Goal: Task Accomplishment & Management: Manage account settings

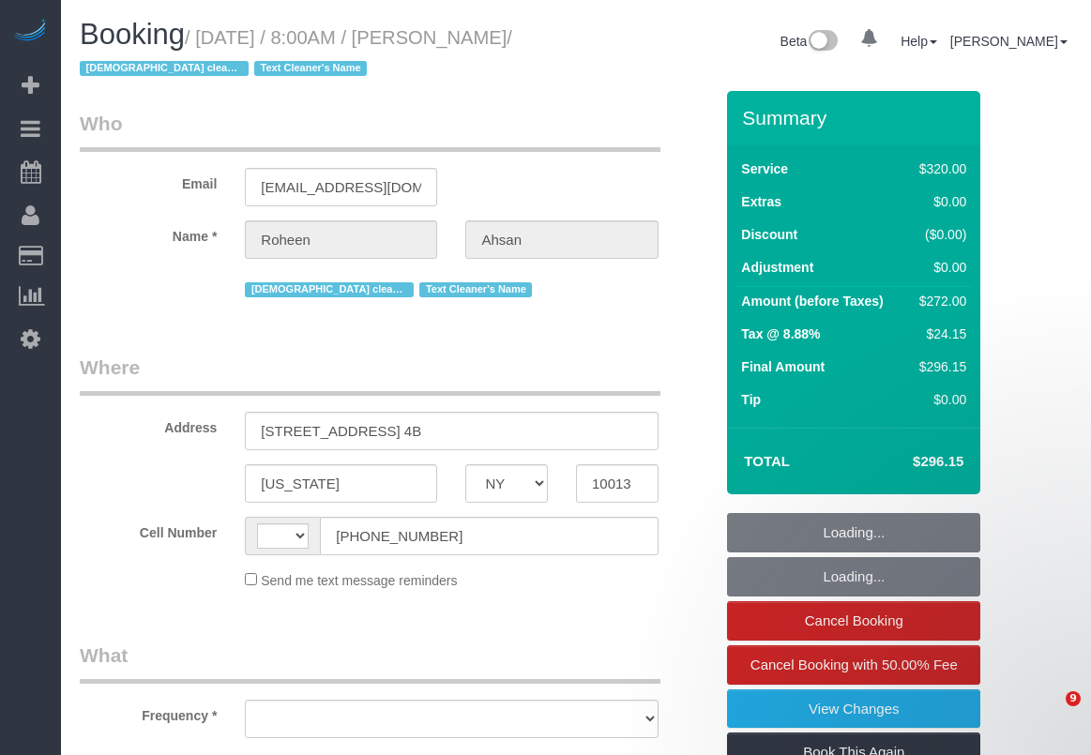
select select "NY"
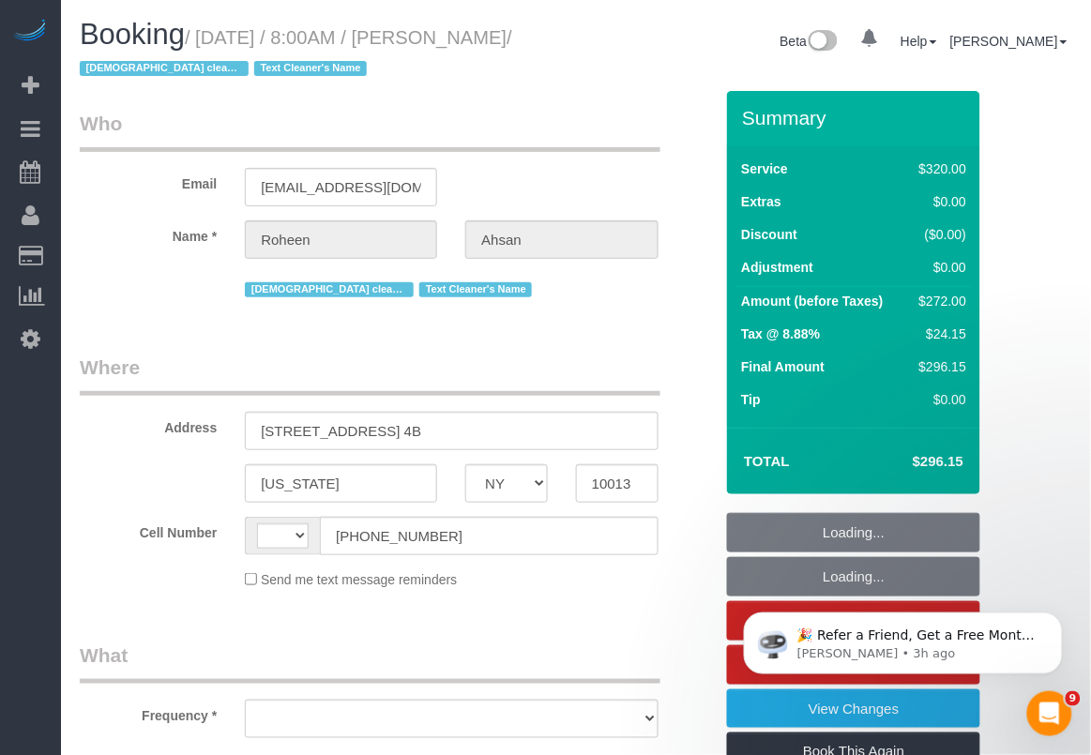
select select "object:534"
select select "string:[GEOGRAPHIC_DATA]"
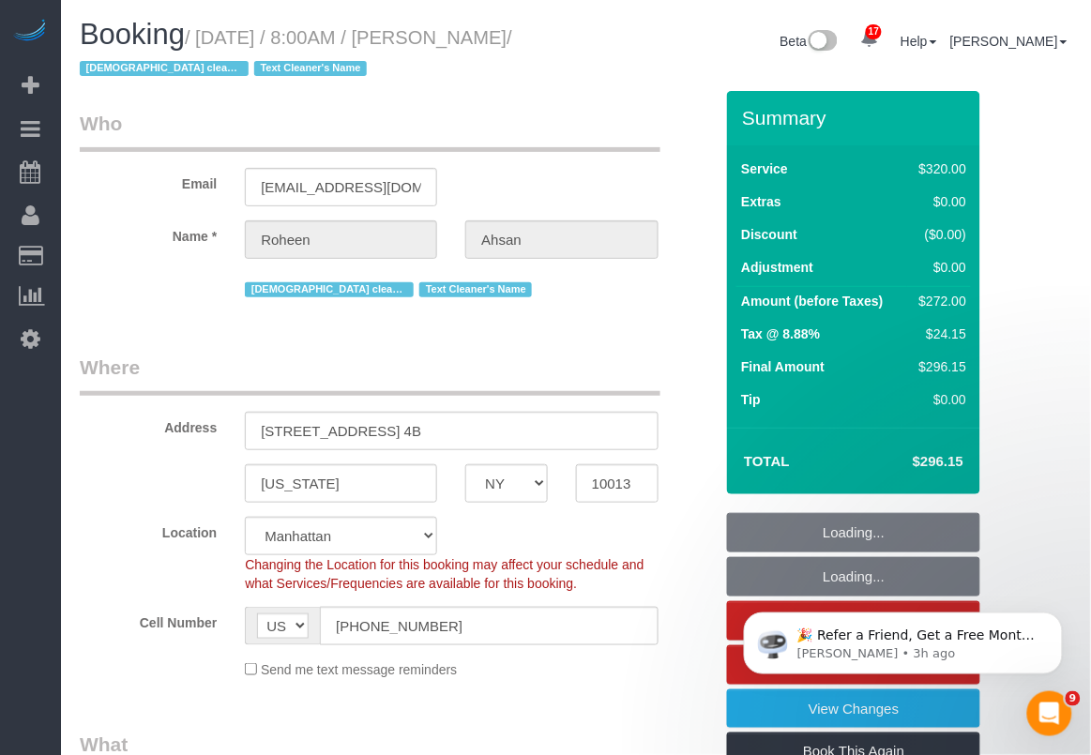
select select "string:stripe-pm_1RdfN24VGloSiKo70jTmvZbS"
select select "number:89"
select select "number:68"
select select "number:15"
select select "number:6"
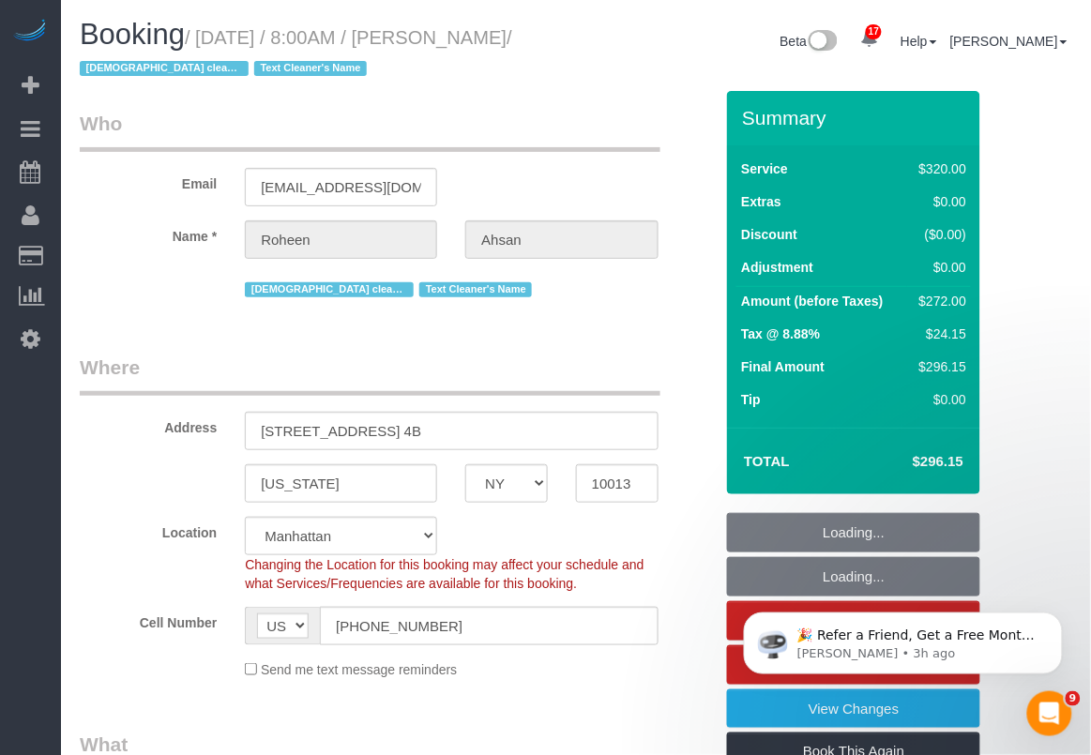
select select "240"
select select "spot1"
select select "object:1066"
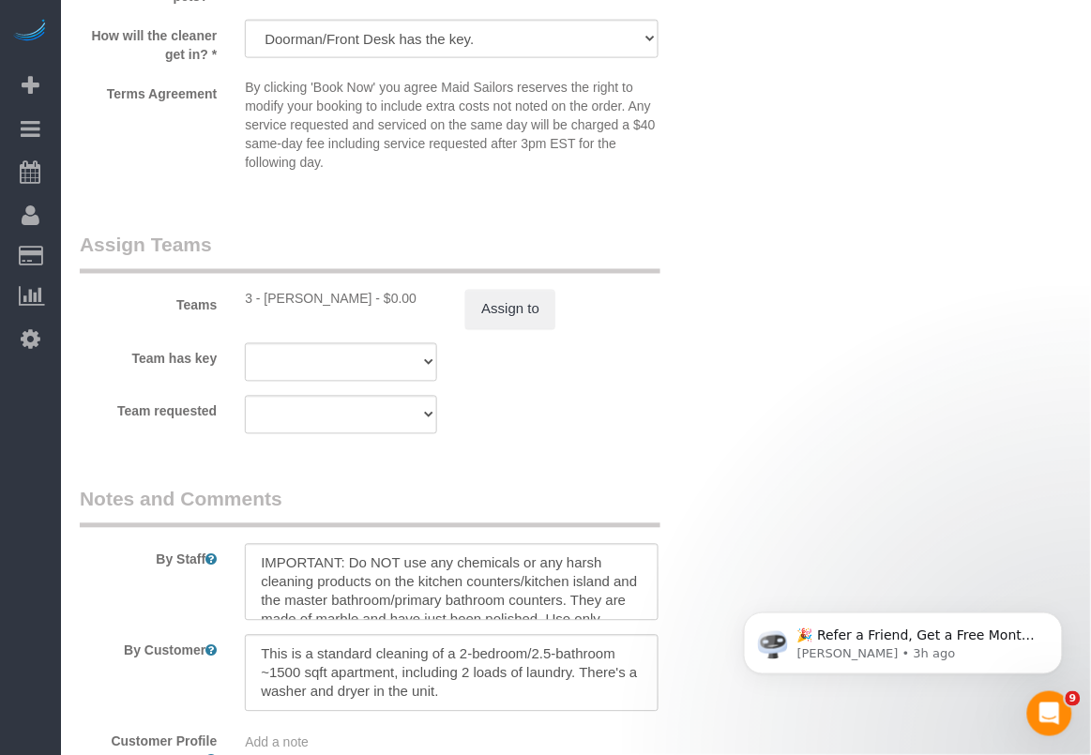
scroll to position [1993, 0]
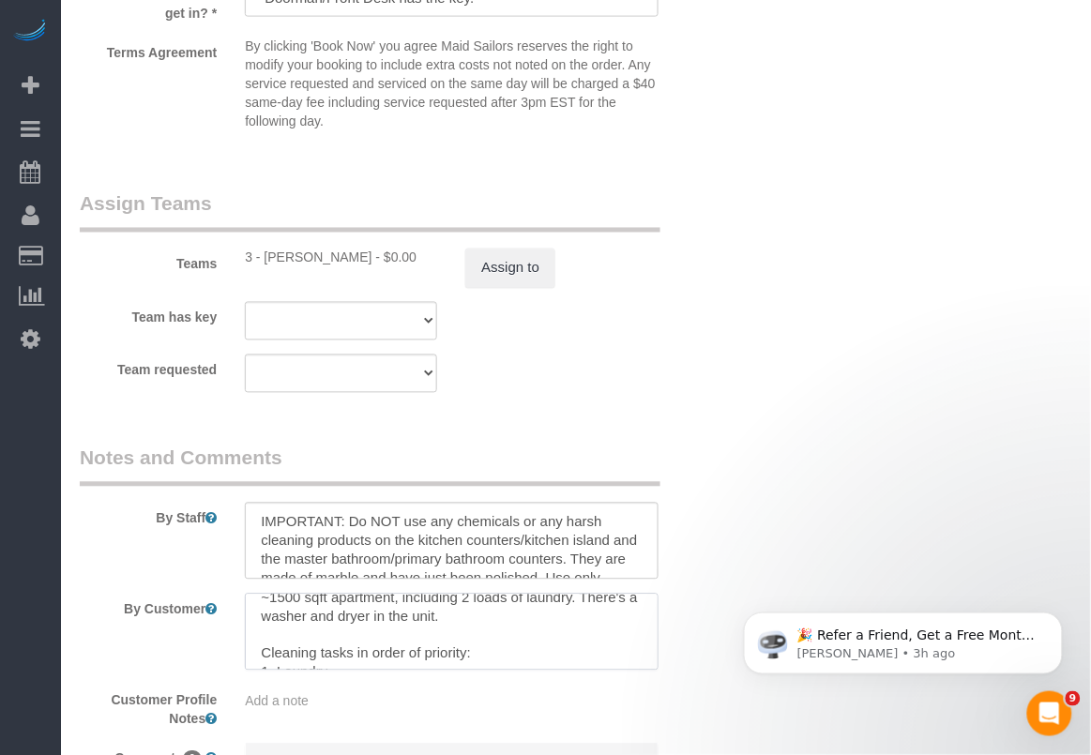
click at [644, 657] on textarea at bounding box center [451, 632] width 413 height 77
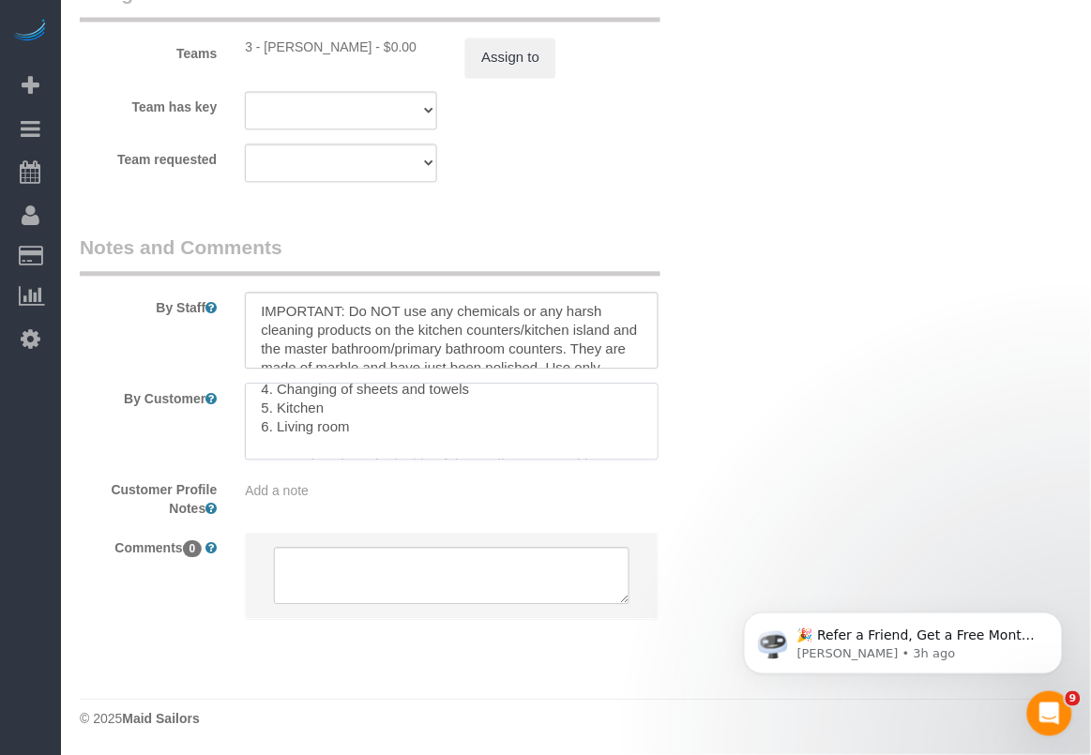
scroll to position [186, 0]
click at [630, 732] on footer "© 2025 Maid Sailors" at bounding box center [576, 718] width 992 height 38
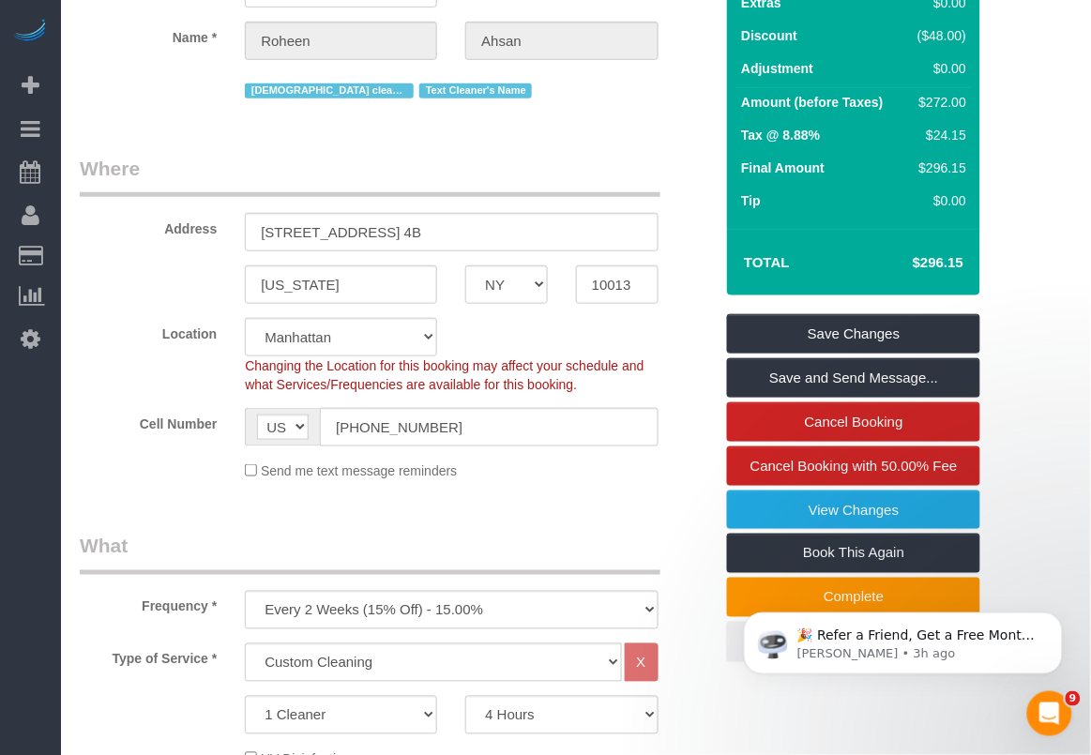
scroll to position [0, 0]
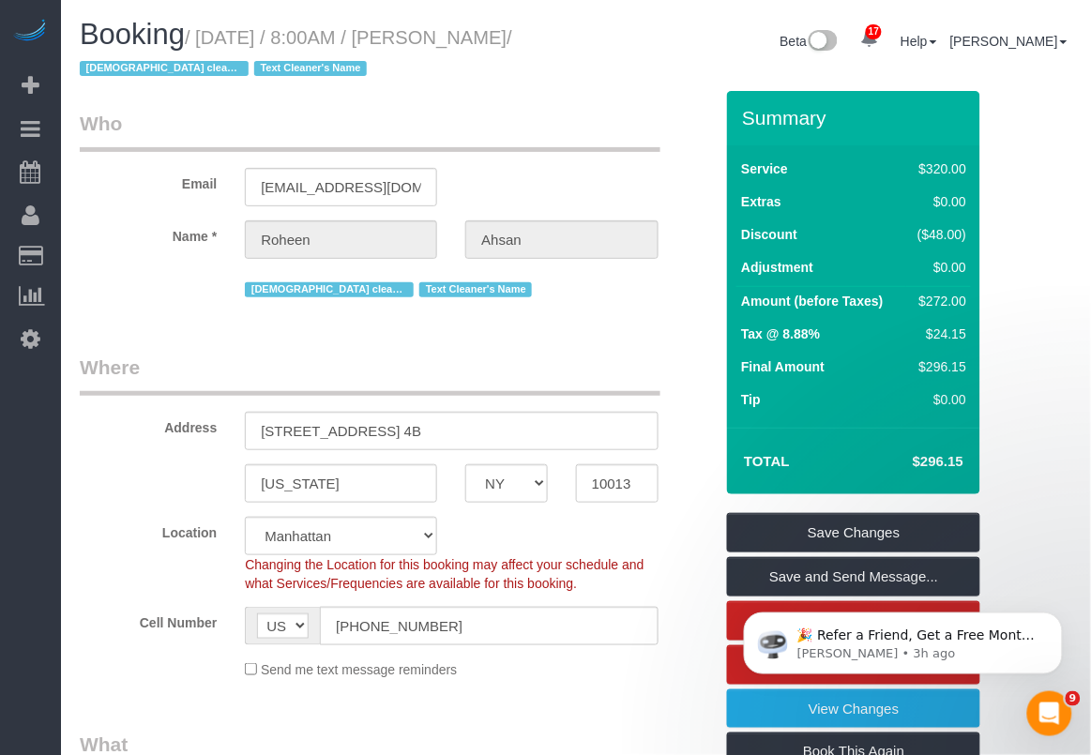
drag, startPoint x: 471, startPoint y: 30, endPoint x: 132, endPoint y: 75, distance: 341.6
click at [132, 75] on small "/ September 12, 2025 / 8:00AM / Roheen Ahsan / Female cleaner only Text Cleaner…" at bounding box center [296, 53] width 432 height 53
copy small "Roheen Ahsan"
drag, startPoint x: 475, startPoint y: 34, endPoint x: 131, endPoint y: 75, distance: 345.7
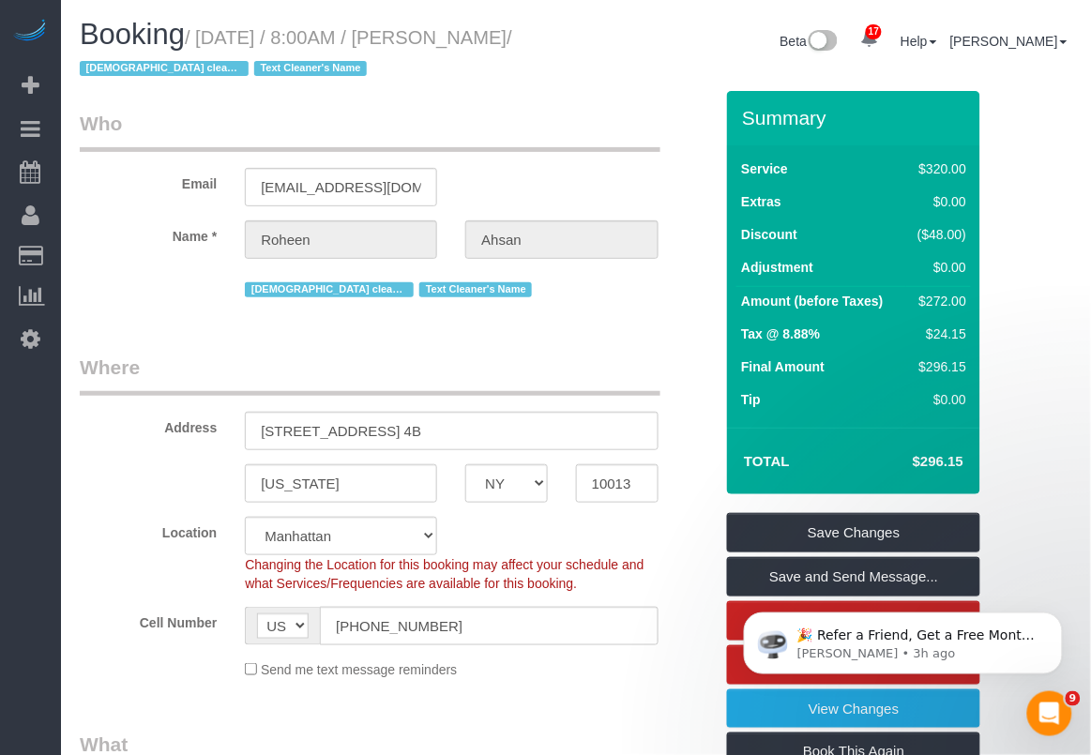
click at [131, 75] on small "/ September 12, 2025 / 8:00AM / Roheen Ahsan / Female cleaner only Text Cleaner…" at bounding box center [296, 53] width 432 height 53
copy small "Roheen Ahsan"
drag, startPoint x: 90, startPoint y: 172, endPoint x: 572, endPoint y: 319, distance: 504.1
drag, startPoint x: 466, startPoint y: 36, endPoint x: 136, endPoint y: 70, distance: 332.0
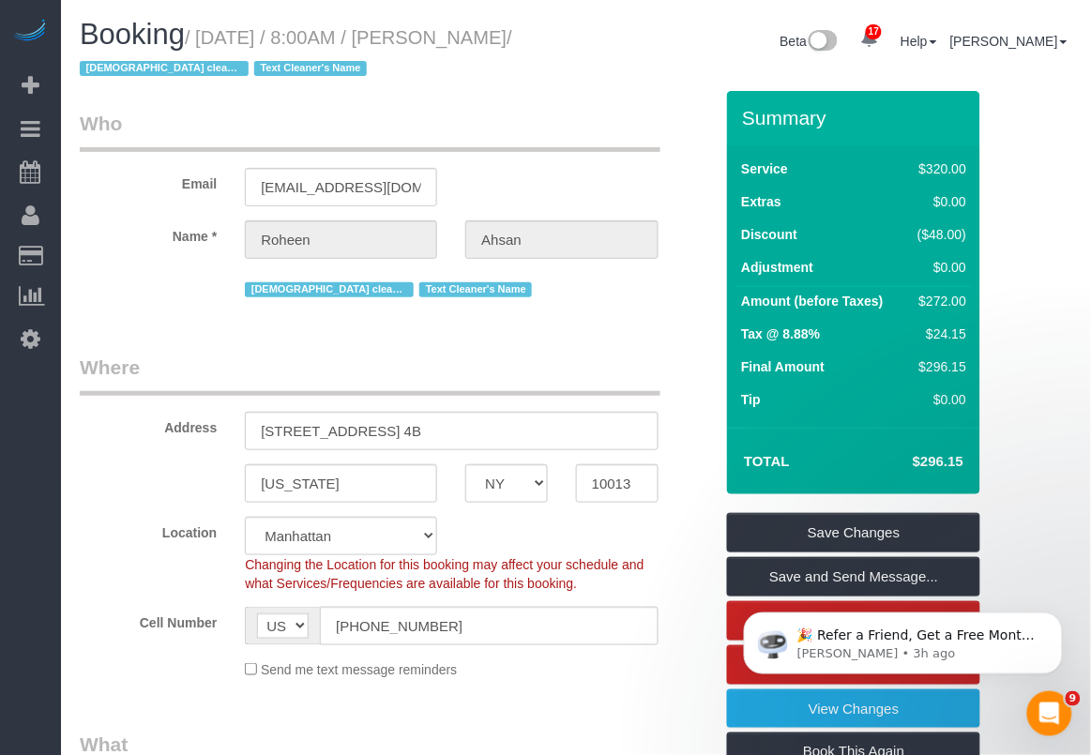
click at [136, 70] on small "/ September 12, 2025 / 8:00AM / Roheen Ahsan / Female cleaner only Text Cleaner…" at bounding box center [296, 53] width 432 height 53
copy small "Roheen Ahsan"
drag, startPoint x: 462, startPoint y: 620, endPoint x: 251, endPoint y: 621, distance: 211.0
click at [251, 621] on div "AF AL DZ AD AO AI AQ AG AR AM AW AU AT AZ BS BH BD BB BY BE BZ BJ BM BT BO BA B…" at bounding box center [451, 626] width 413 height 38
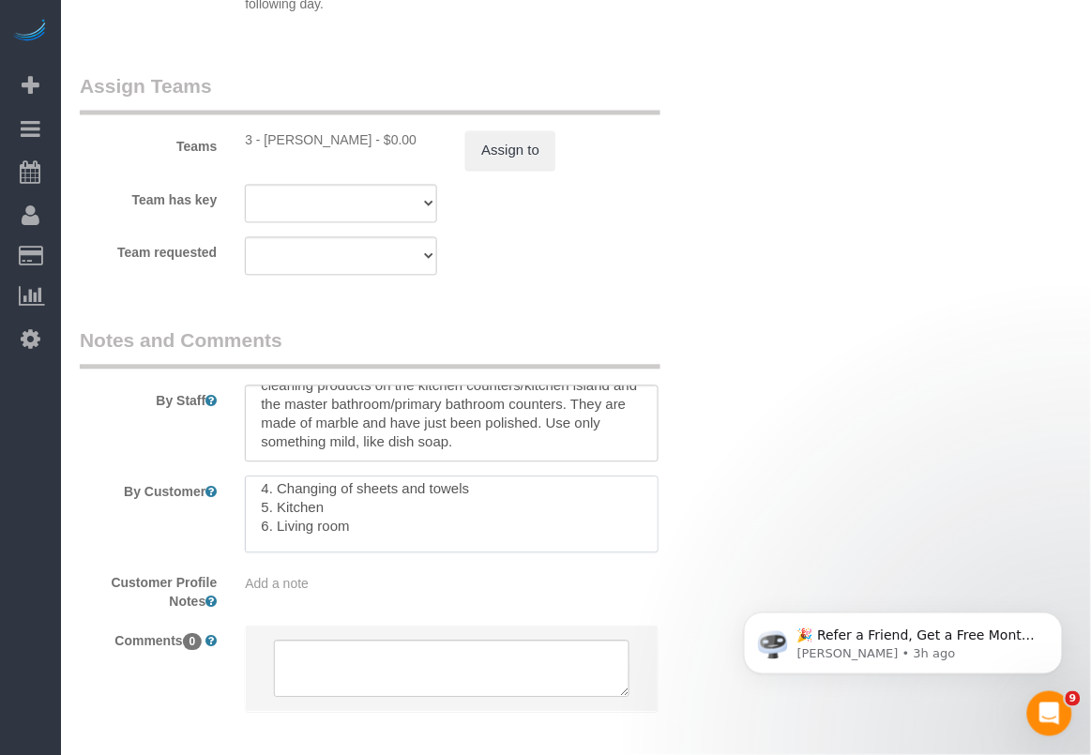
scroll to position [186, 0]
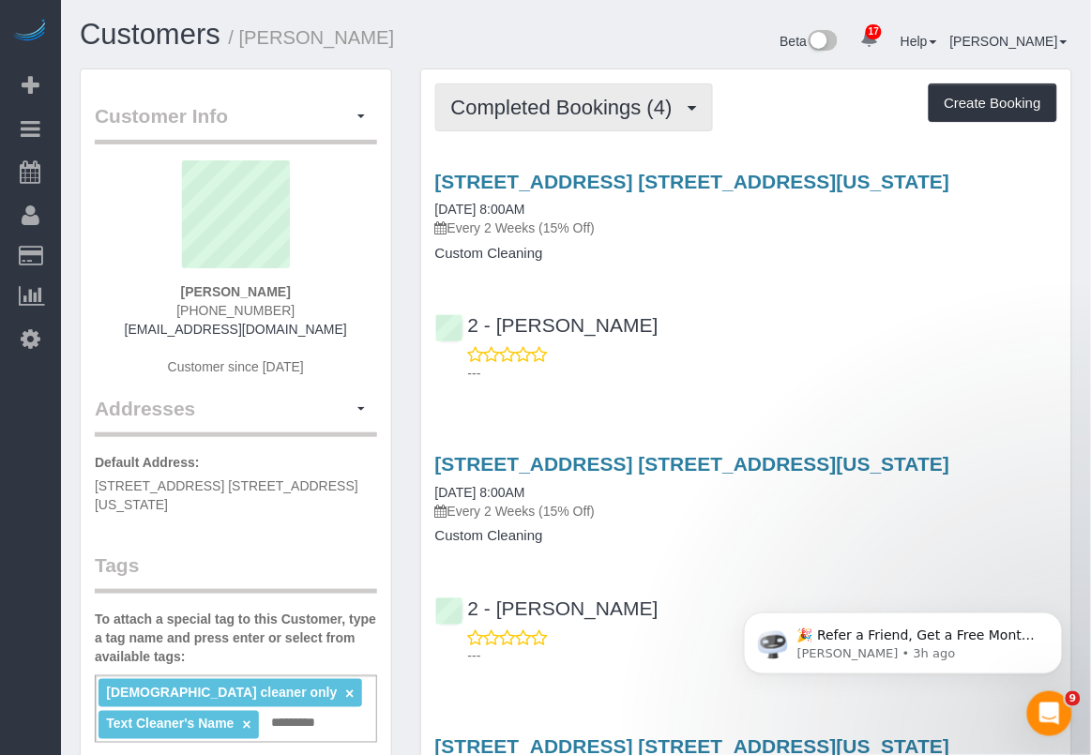
click at [563, 114] on span "Completed Bookings (4)" at bounding box center [566, 107] width 231 height 23
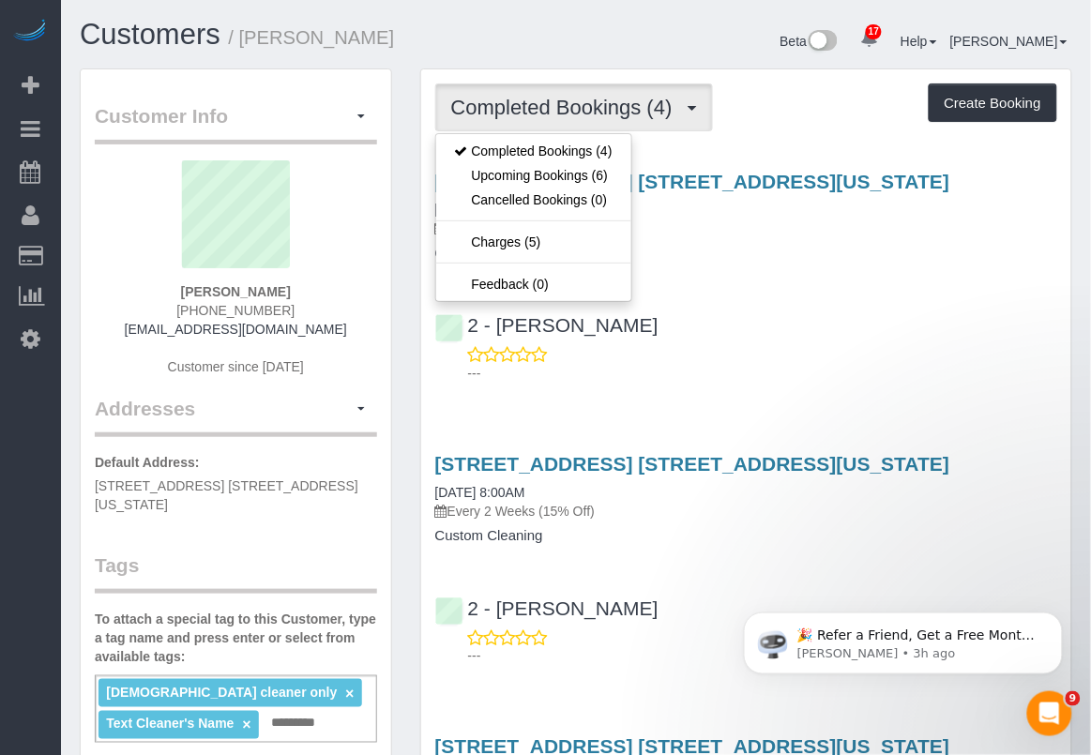
click at [747, 251] on h4 "Custom Cleaning" at bounding box center [746, 254] width 622 height 16
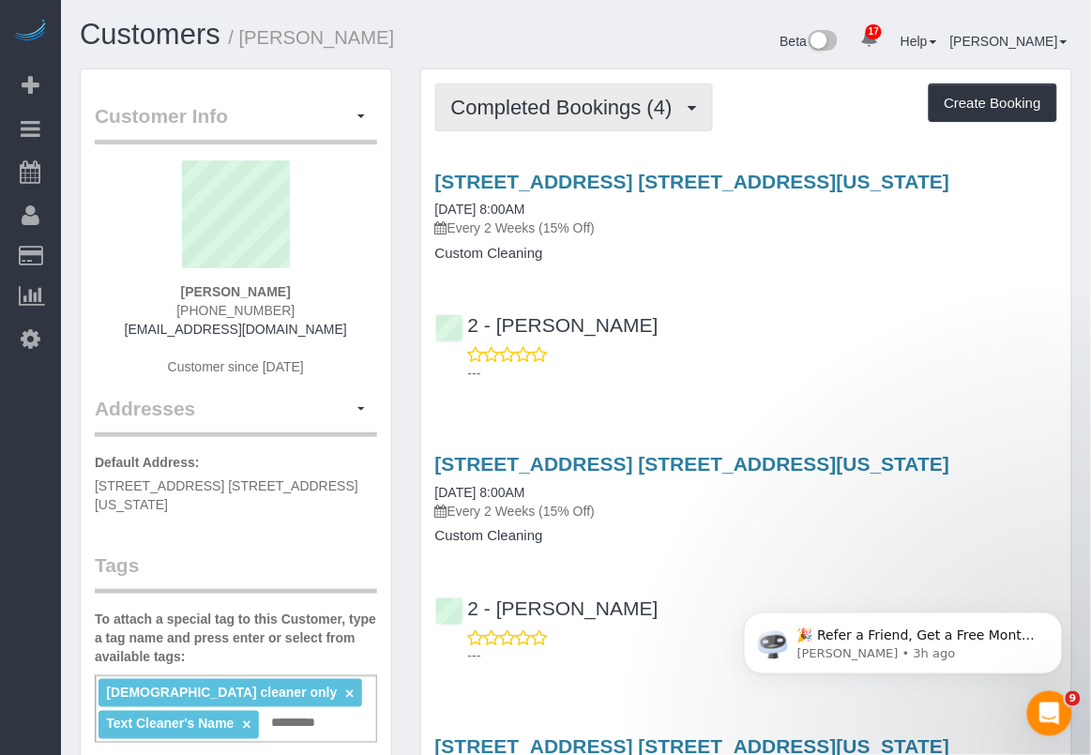
click at [582, 91] on button "Completed Bookings (4)" at bounding box center [574, 107] width 278 height 48
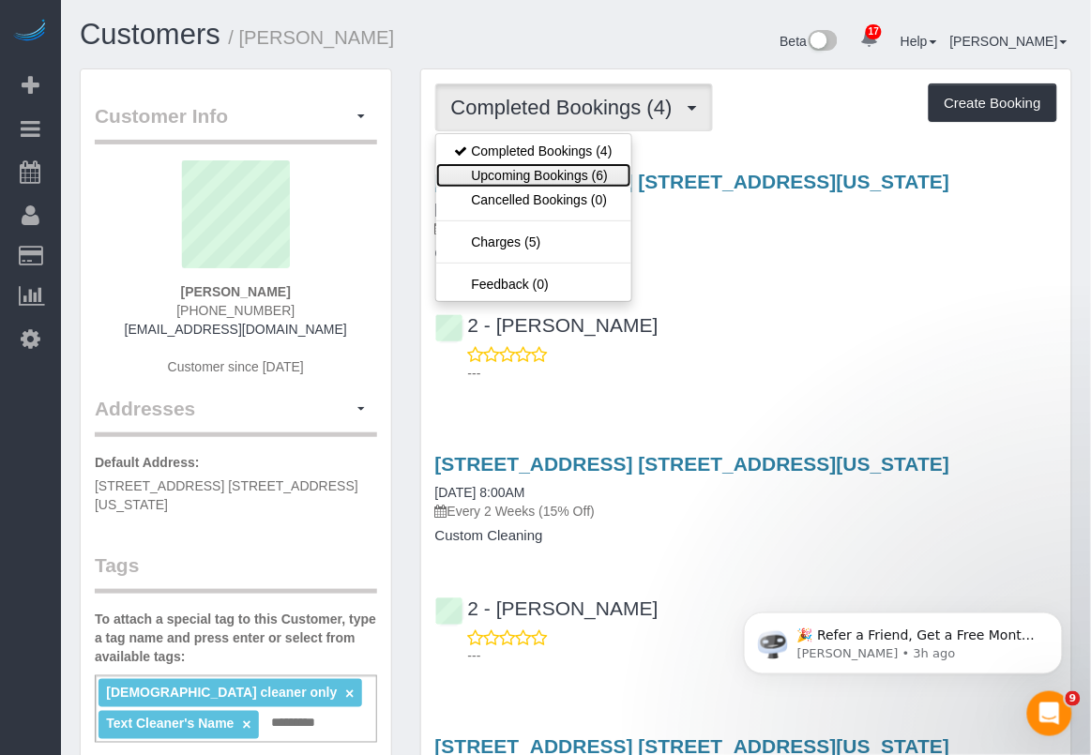
click at [577, 171] on link "Upcoming Bookings (6)" at bounding box center [533, 175] width 195 height 24
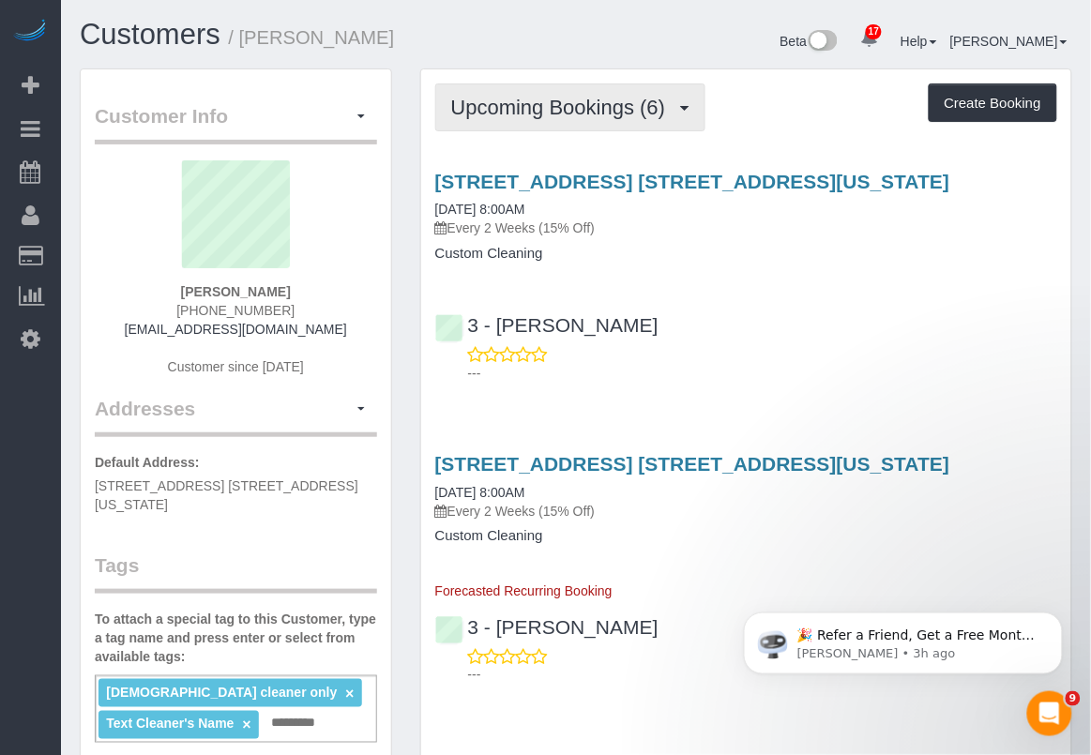
click at [600, 108] on span "Upcoming Bookings (6)" at bounding box center [563, 107] width 224 height 23
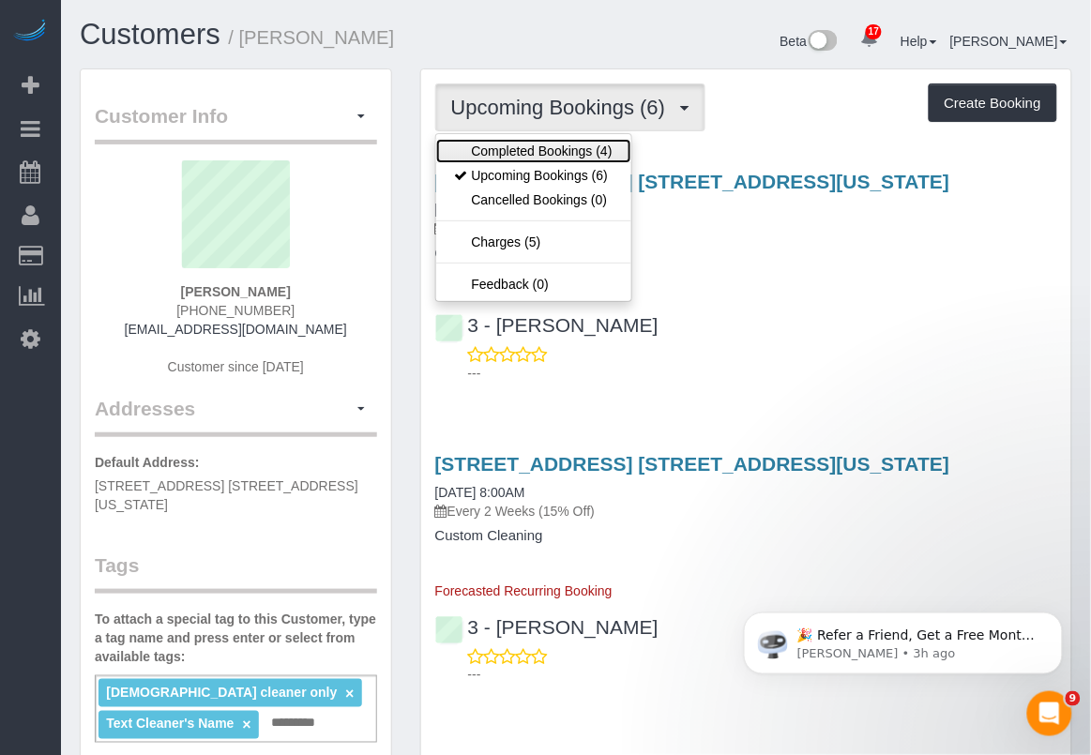
click at [565, 151] on link "Completed Bookings (4)" at bounding box center [533, 151] width 195 height 24
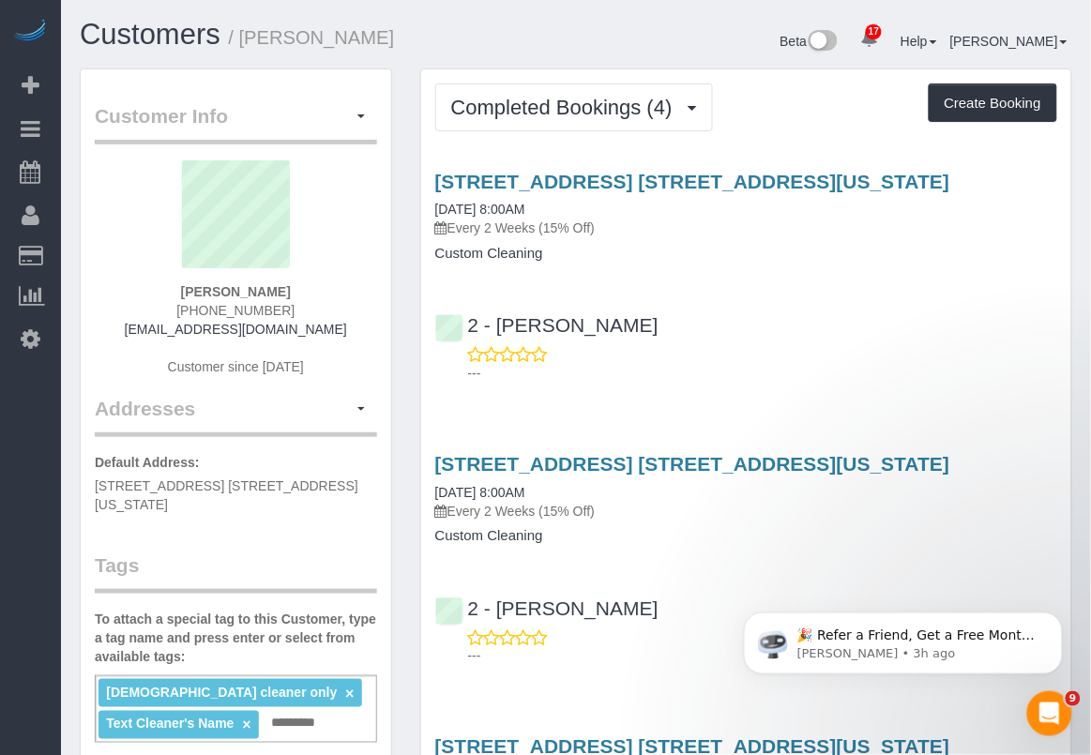
click at [503, 699] on div "Service Feedback 325 West Broadway, Apt. 4b, New York, NY 10013 08/22/2025 8:00…" at bounding box center [746, 697] width 622 height 1084
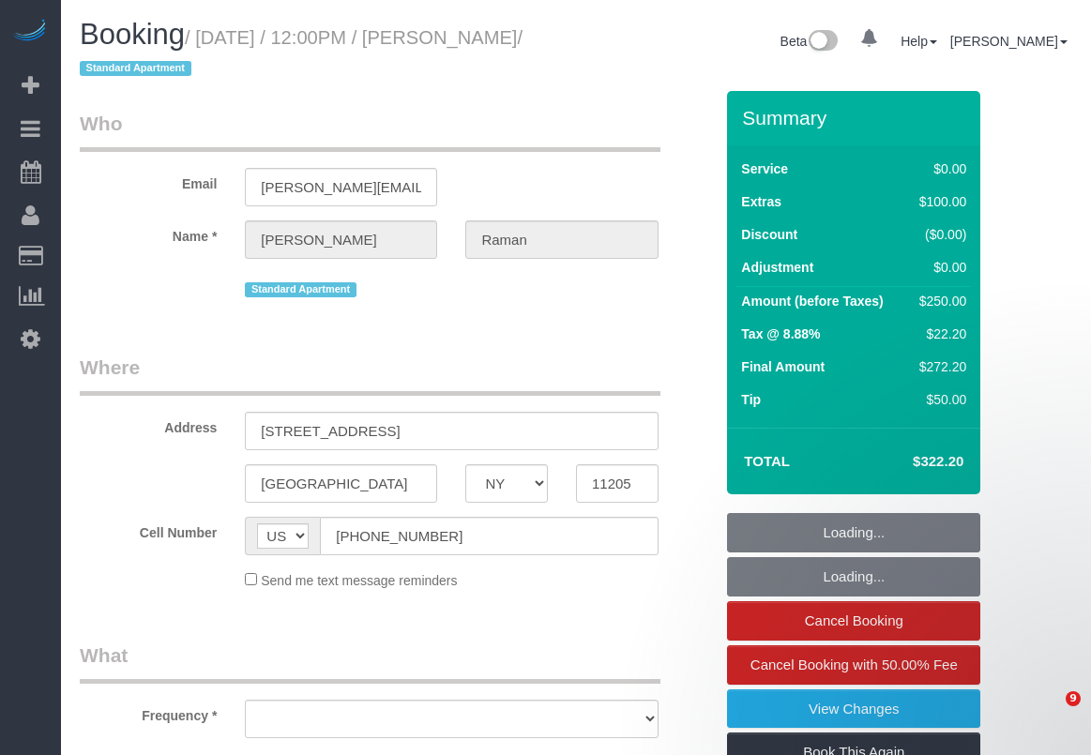
select select "NY"
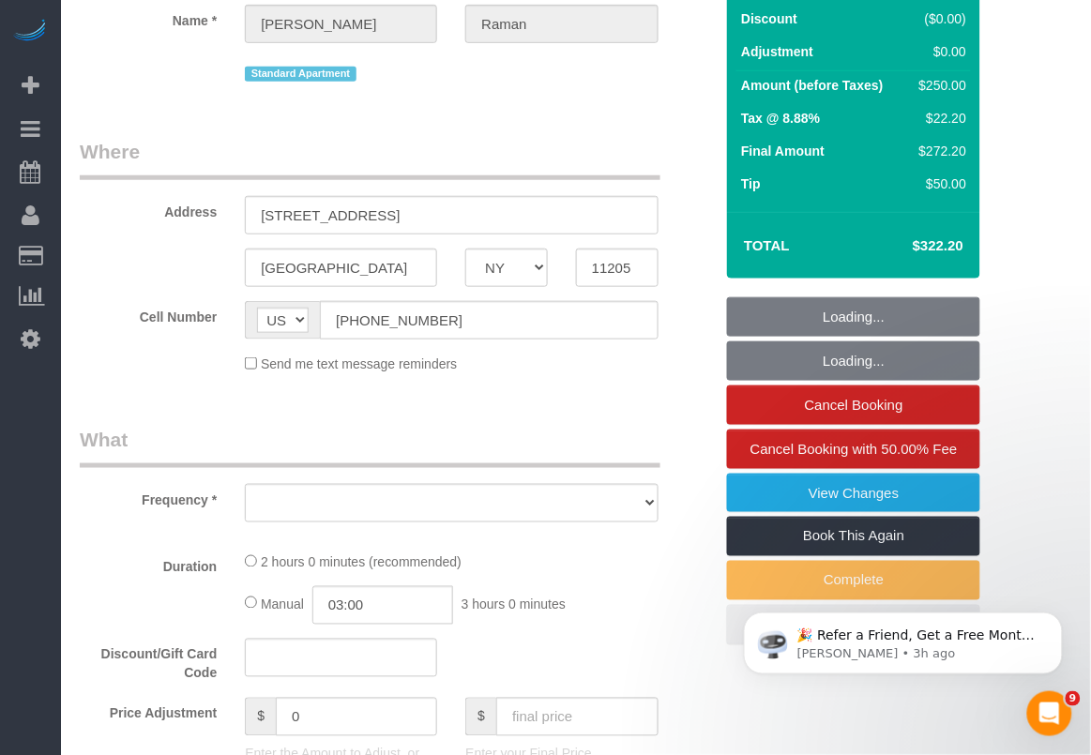
select select "object:782"
select select "string:stripe-pm_1RdxiG4VGloSiKo7b9FUQTSj"
select select "spot1"
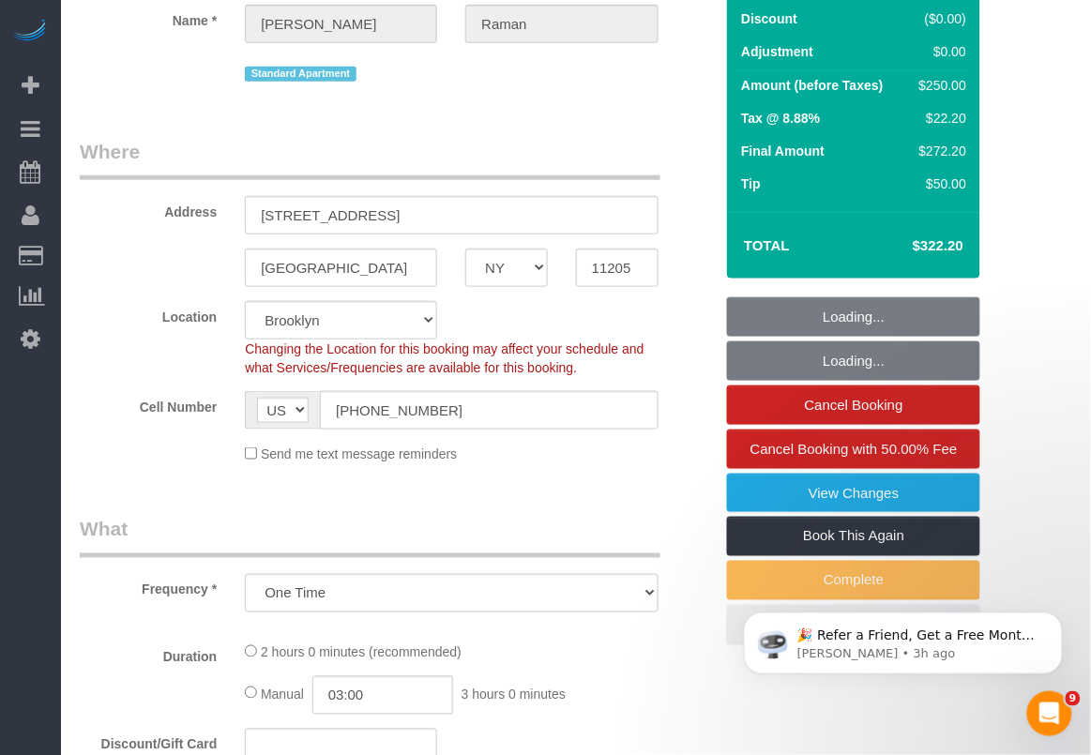
scroll to position [586, 0]
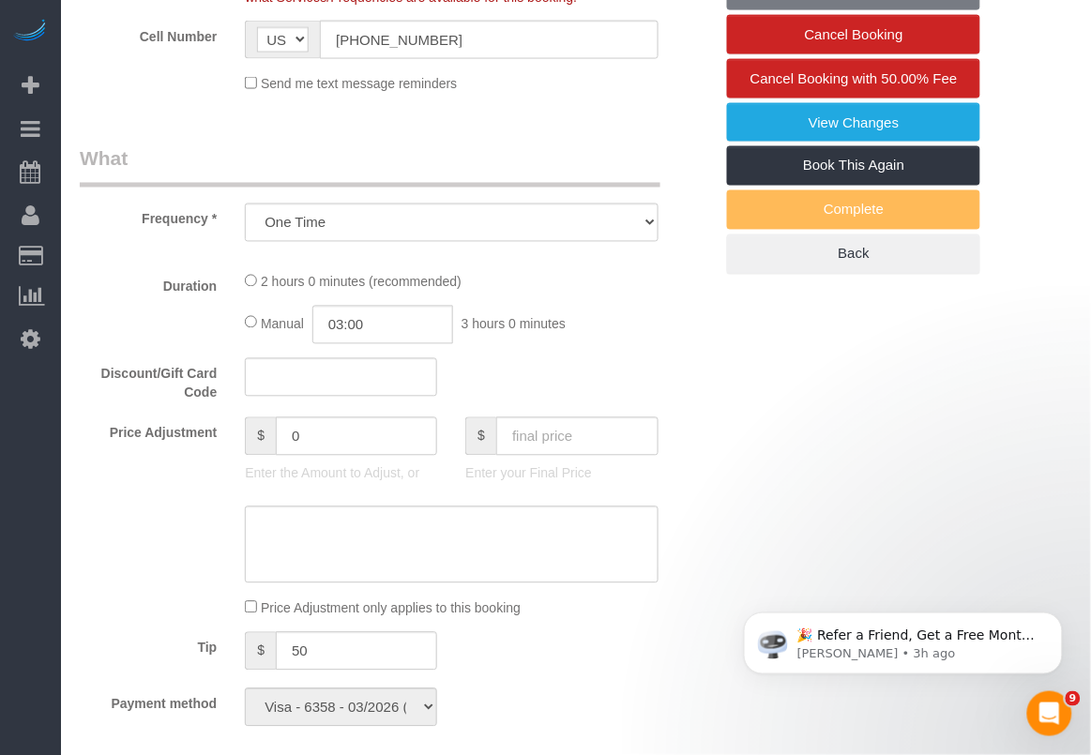
select select "number:59"
select select "number:73"
select select "number:15"
select select "number:5"
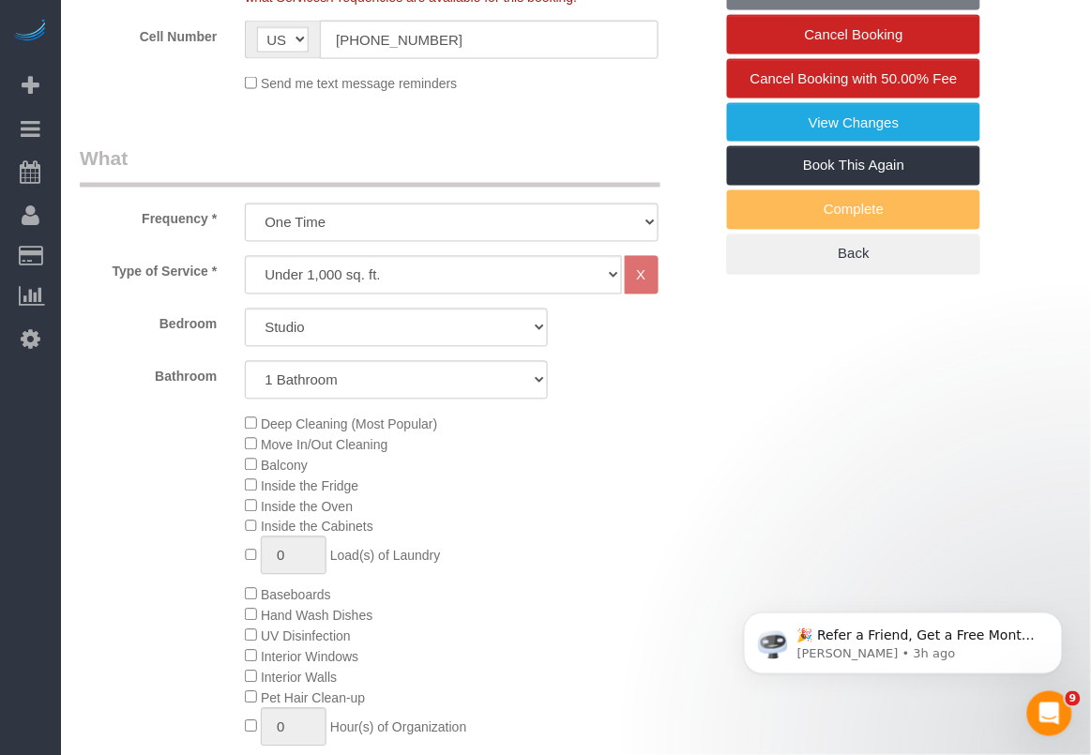
select select "object:1455"
select select "spot46"
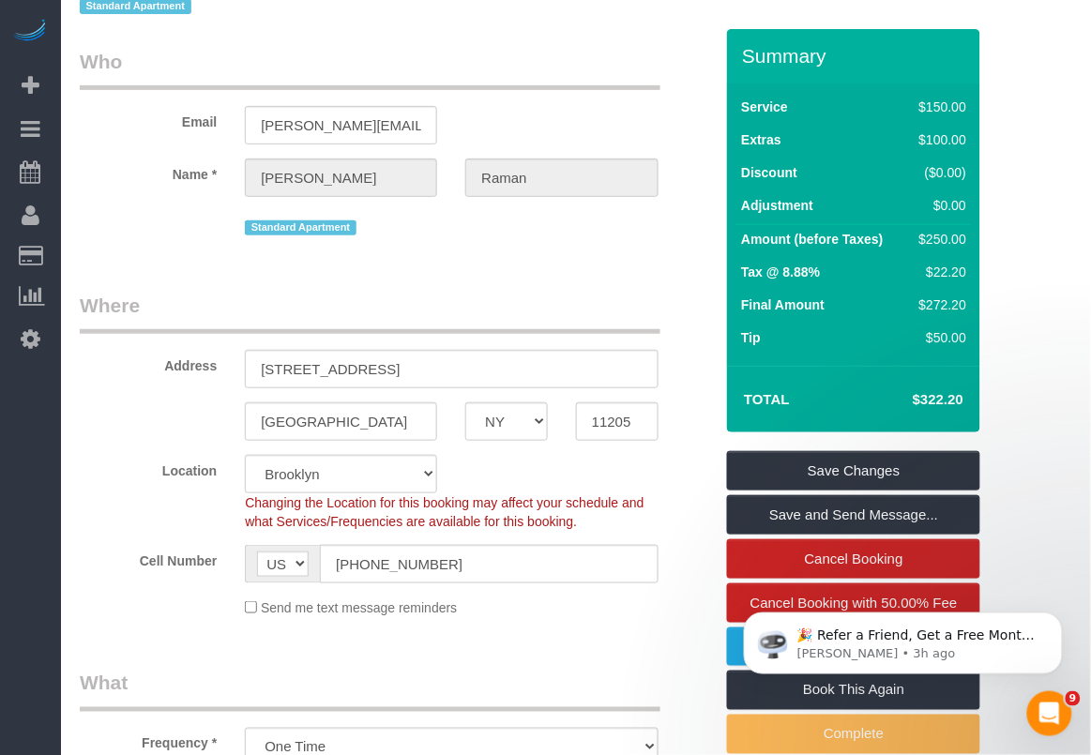
scroll to position [0, 0]
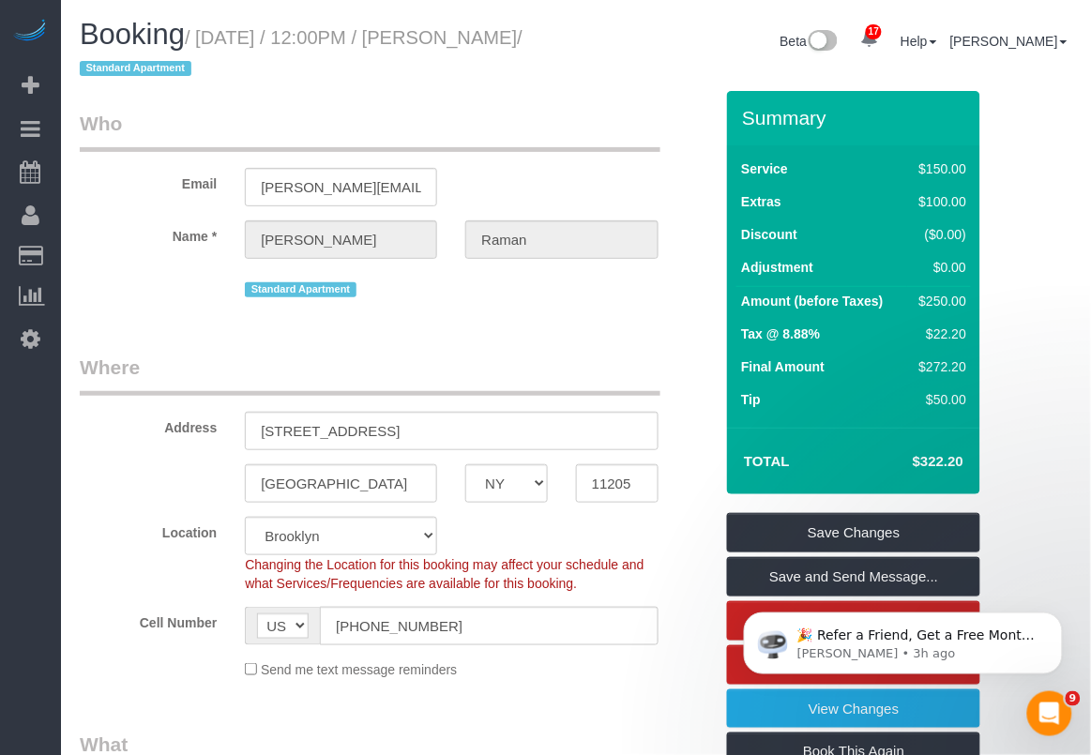
drag, startPoint x: 484, startPoint y: 38, endPoint x: 159, endPoint y: 73, distance: 326.5
click at [139, 72] on small "/ [DATE] / 12:00PM / [PERSON_NAME] / Standard Apartment" at bounding box center [301, 53] width 443 height 53
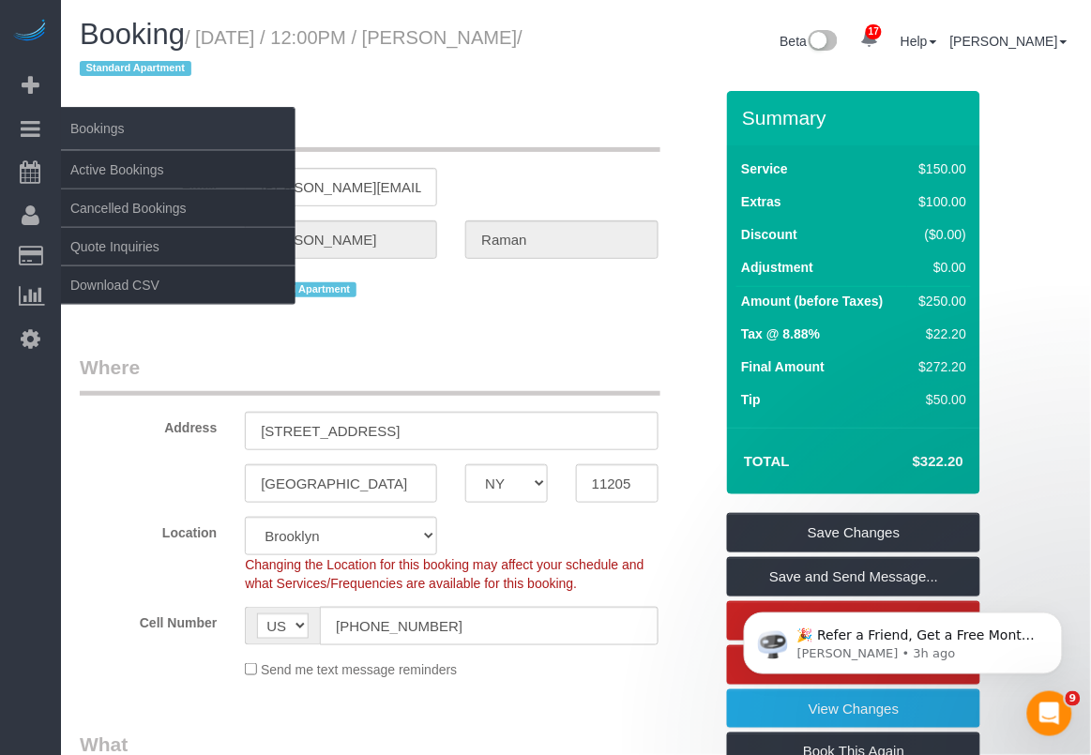
copy small "[PERSON_NAME]"
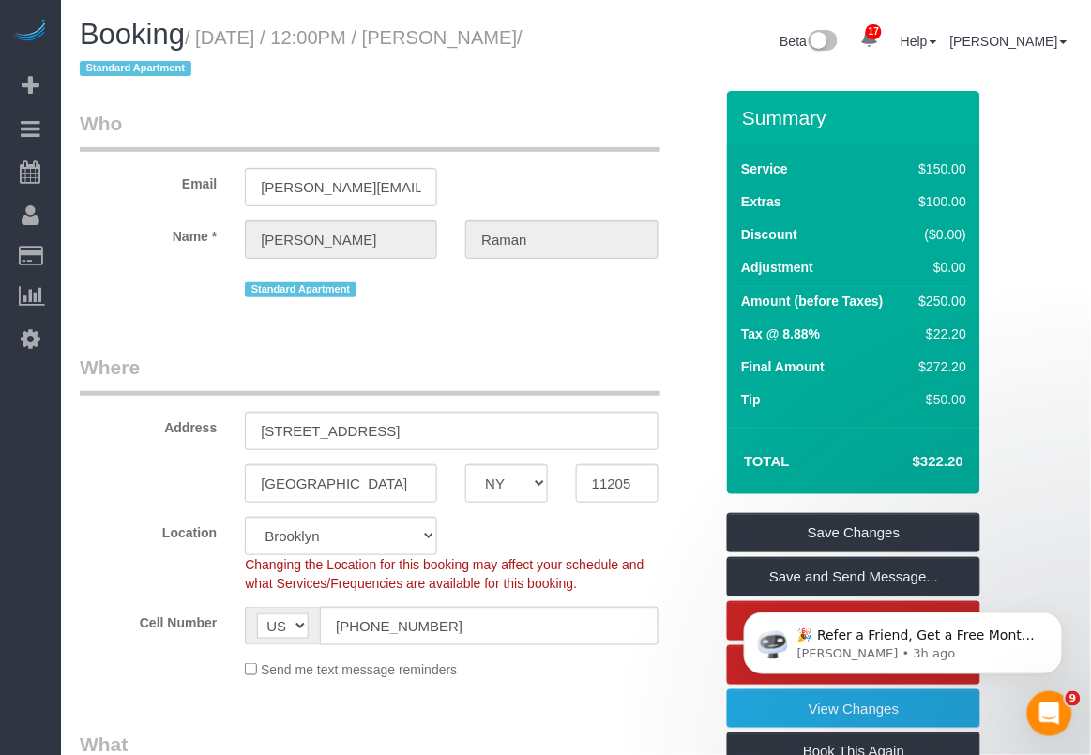
click at [612, 732] on legend "What" at bounding box center [370, 753] width 581 height 42
